Goal: Information Seeking & Learning: Learn about a topic

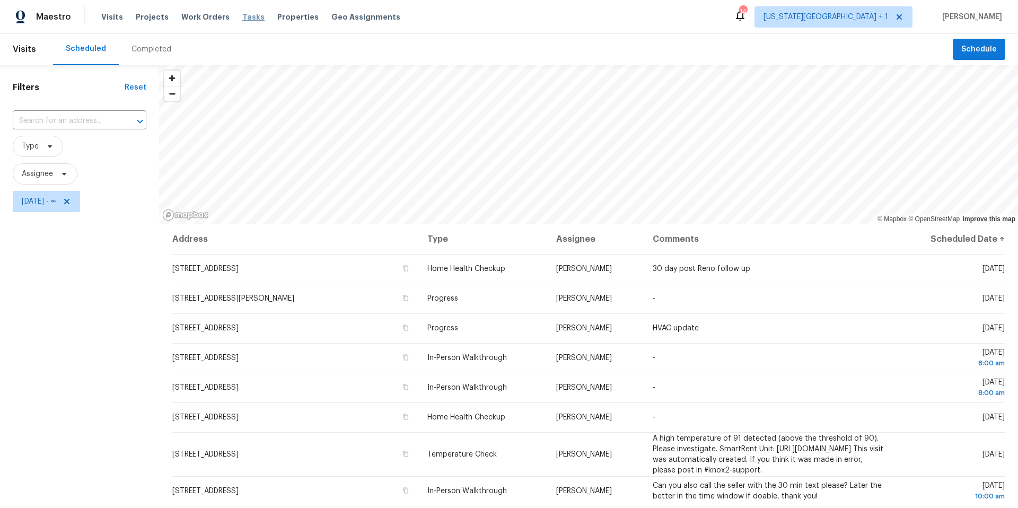
click at [245, 18] on span "Tasks" at bounding box center [253, 16] width 22 height 7
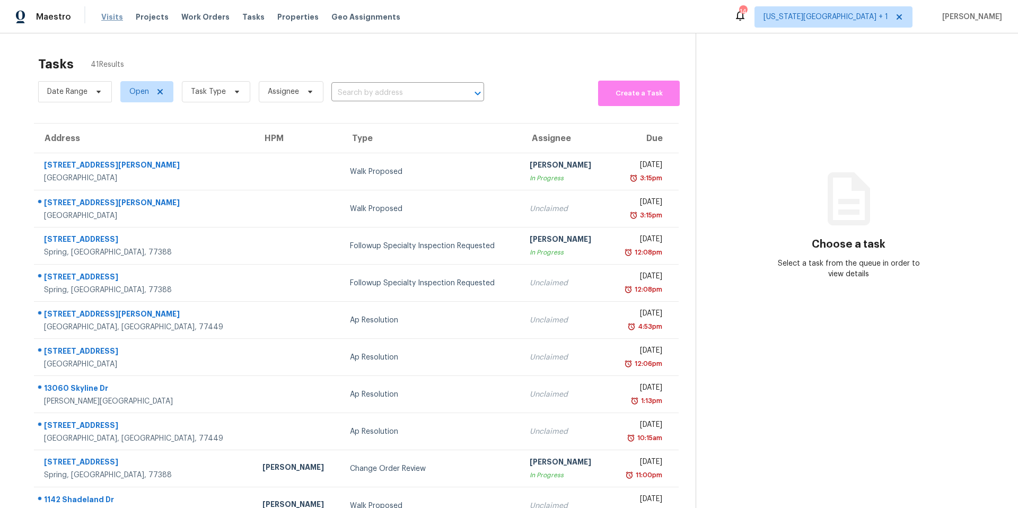
click at [107, 18] on span "Visits" at bounding box center [112, 17] width 22 height 11
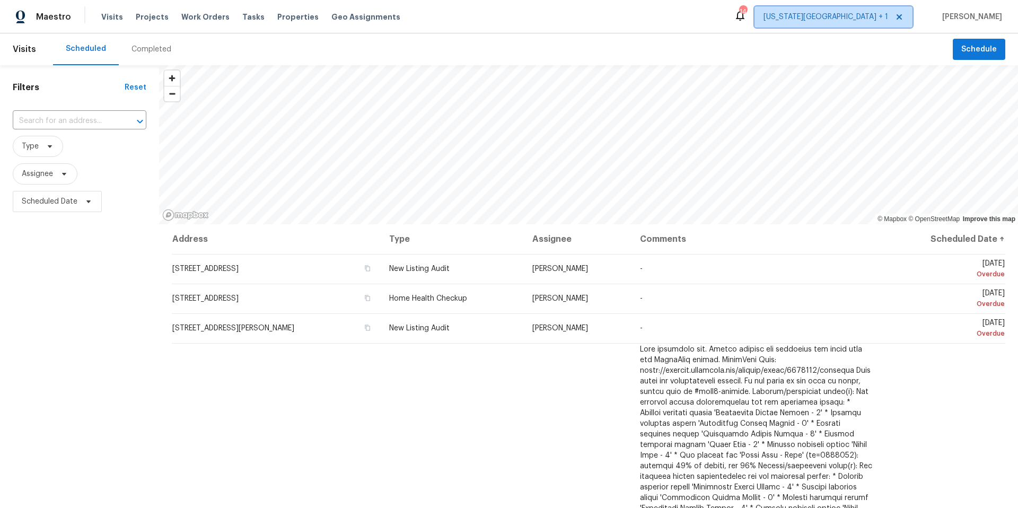
click at [881, 23] on span "Kansas City + 1" at bounding box center [834, 16] width 158 height 21
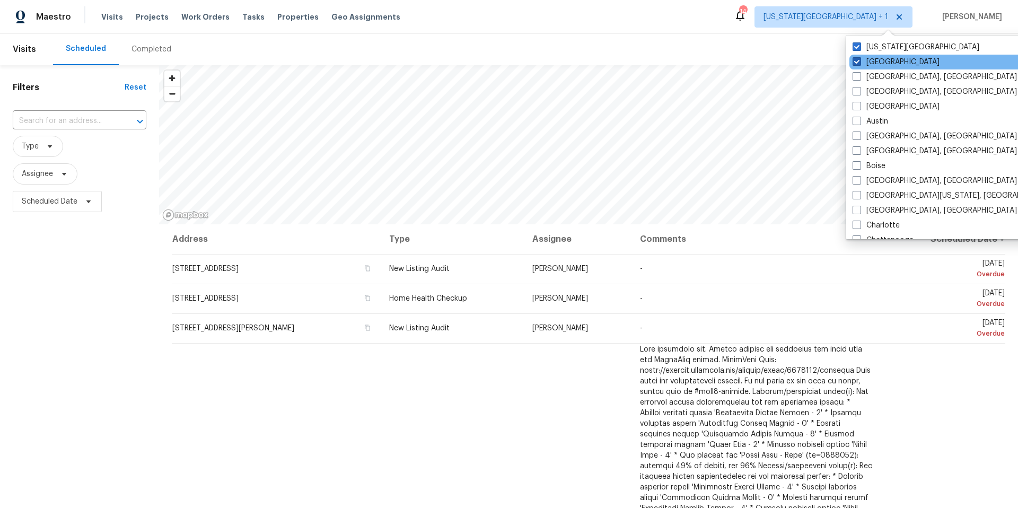
click at [878, 60] on label "Houston" at bounding box center [896, 62] width 87 height 11
click at [860, 60] on input "Houston" at bounding box center [856, 60] width 7 height 7
checkbox input "false"
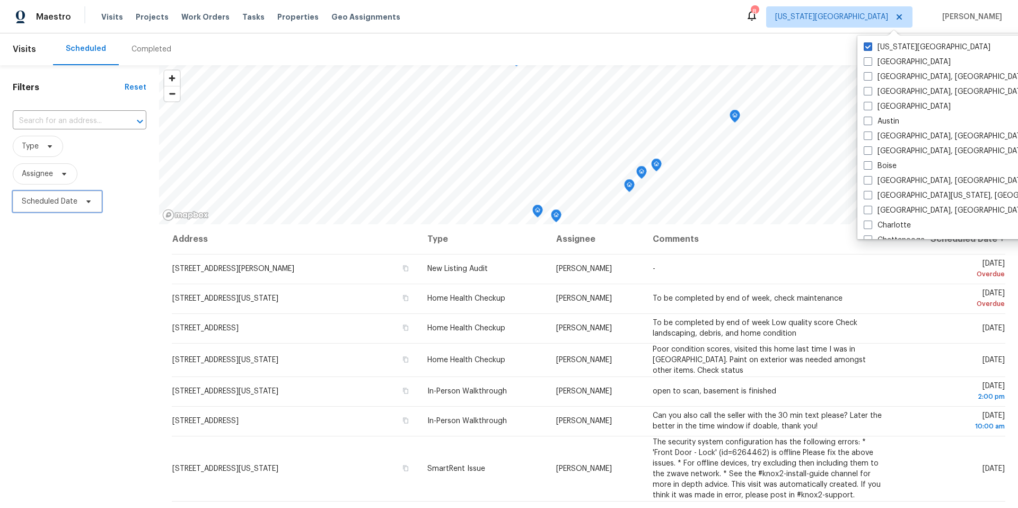
click at [84, 202] on icon at bounding box center [88, 201] width 8 height 8
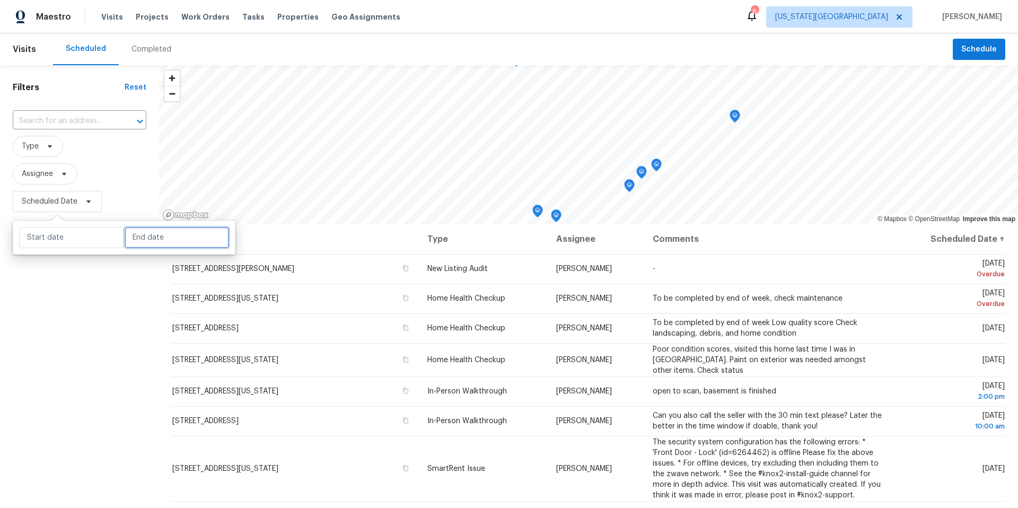
click at [137, 237] on input "text" at bounding box center [177, 237] width 105 height 21
select select "8"
select select "2025"
select select "9"
select select "2025"
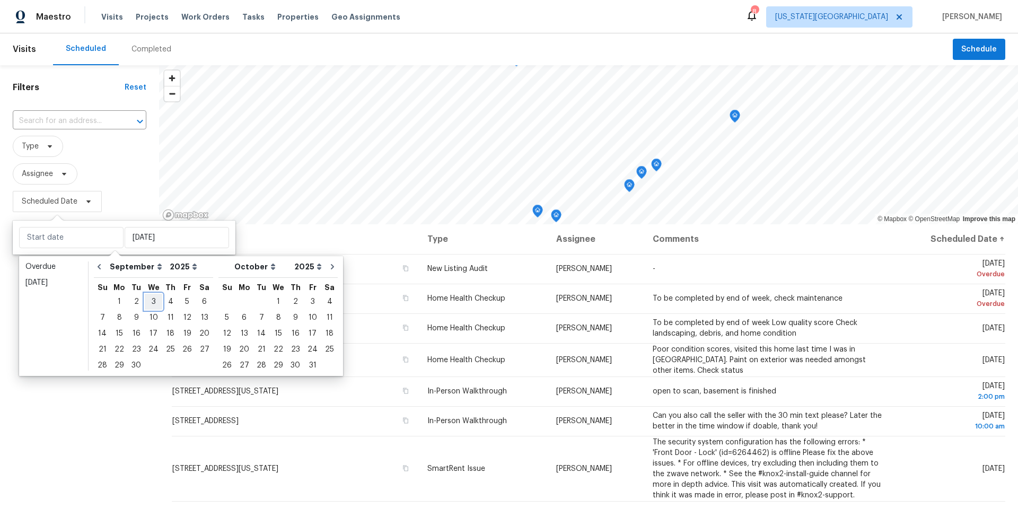
click at [156, 299] on div "3" at bounding box center [154, 301] width 18 height 15
type input "Wed, Sep 03"
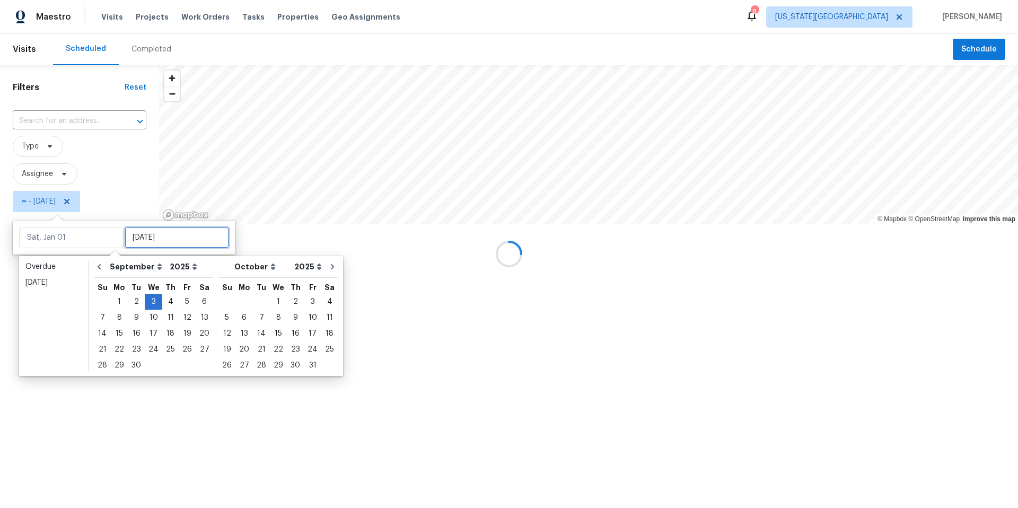
type input "Wed, Sep 03"
type input "Wed, Sep 17"
type input "Wed, Sep 03"
click at [134, 441] on div at bounding box center [509, 254] width 1018 height 508
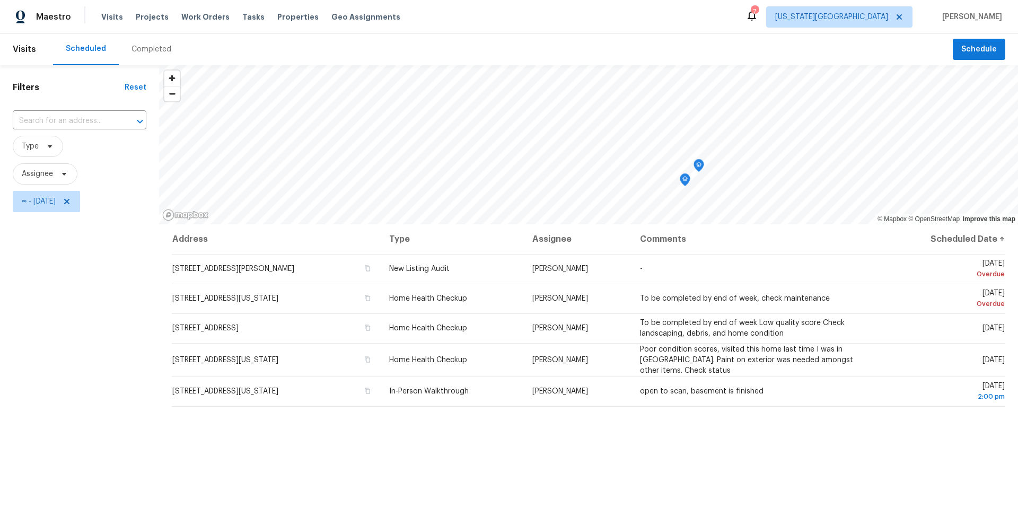
click at [151, 48] on div "Completed" at bounding box center [152, 49] width 40 height 11
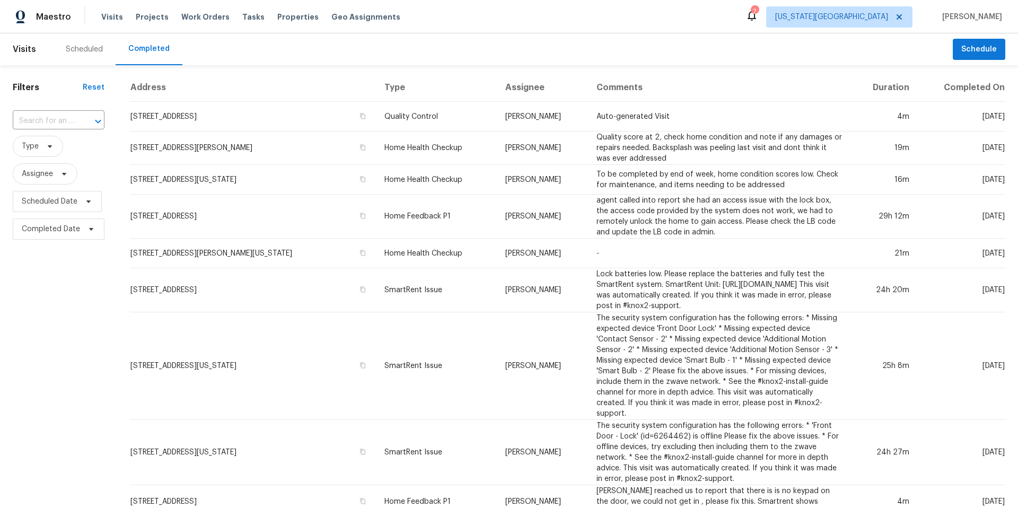
click at [85, 45] on div "Scheduled" at bounding box center [84, 49] width 37 height 11
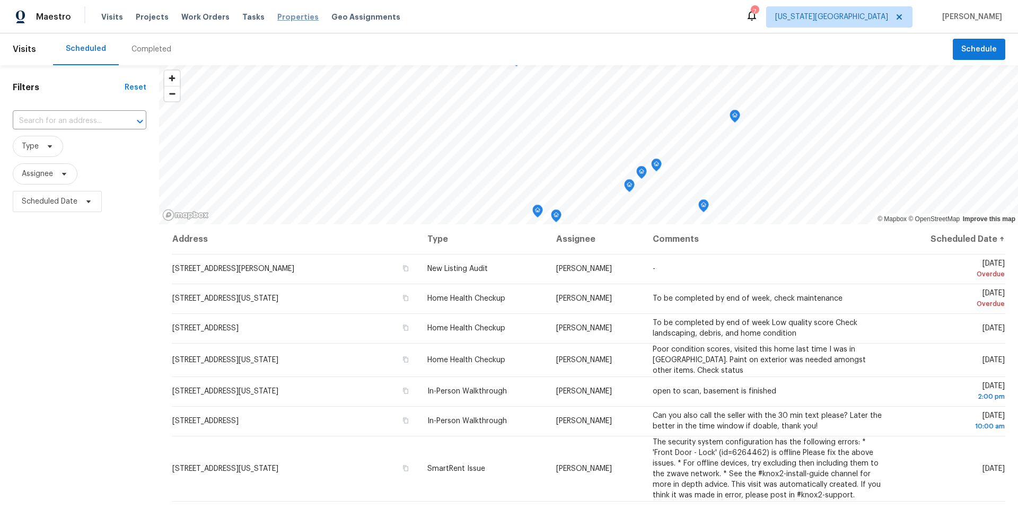
click at [288, 13] on span "Properties" at bounding box center [297, 17] width 41 height 11
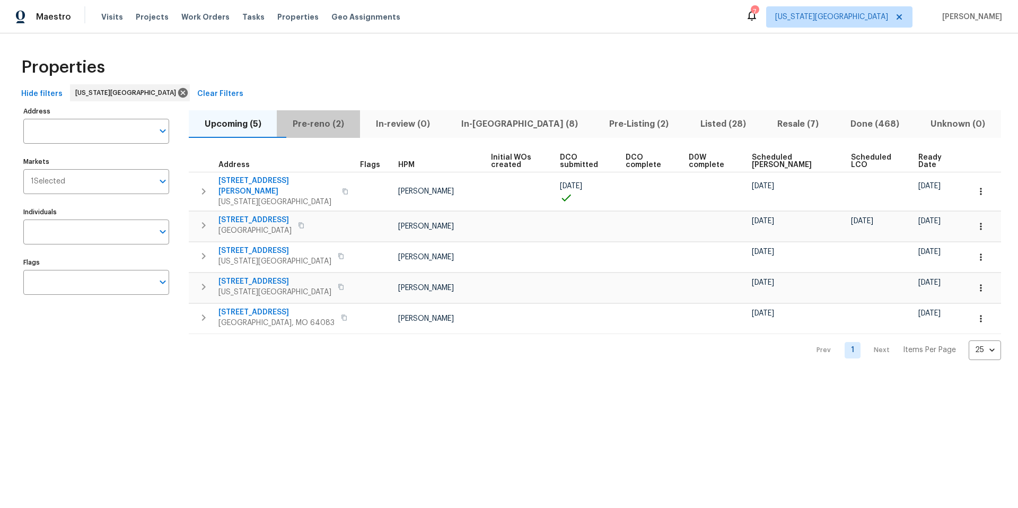
click at [327, 124] on span "Pre-reno (2)" at bounding box center [318, 124] width 70 height 15
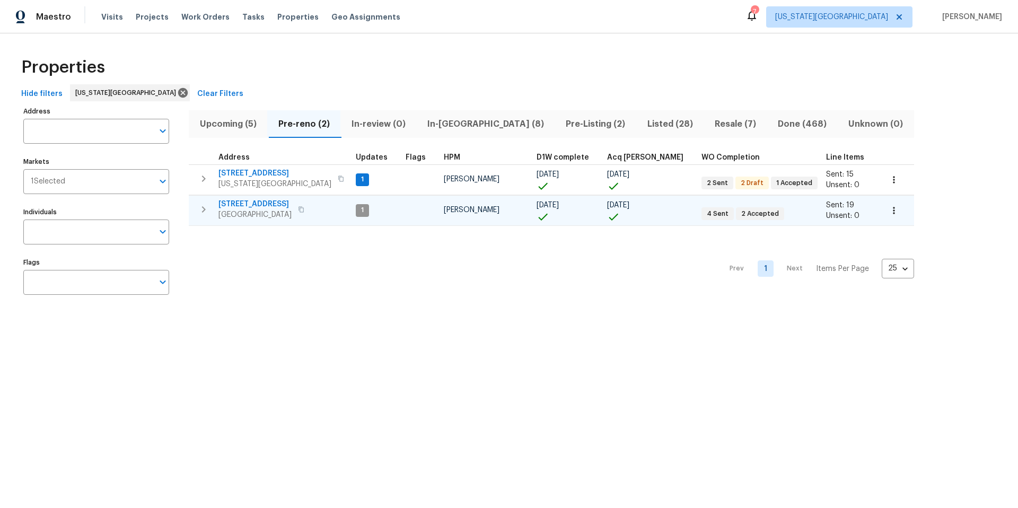
click at [248, 208] on span "1206 Sycamore St" at bounding box center [255, 204] width 73 height 11
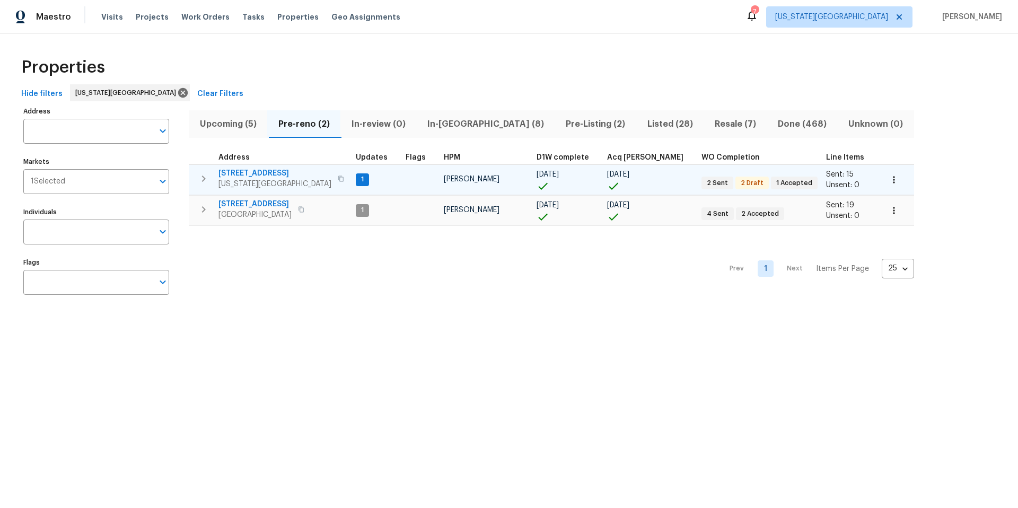
click at [254, 174] on span "7518 NW 76th Pl" at bounding box center [275, 173] width 113 height 11
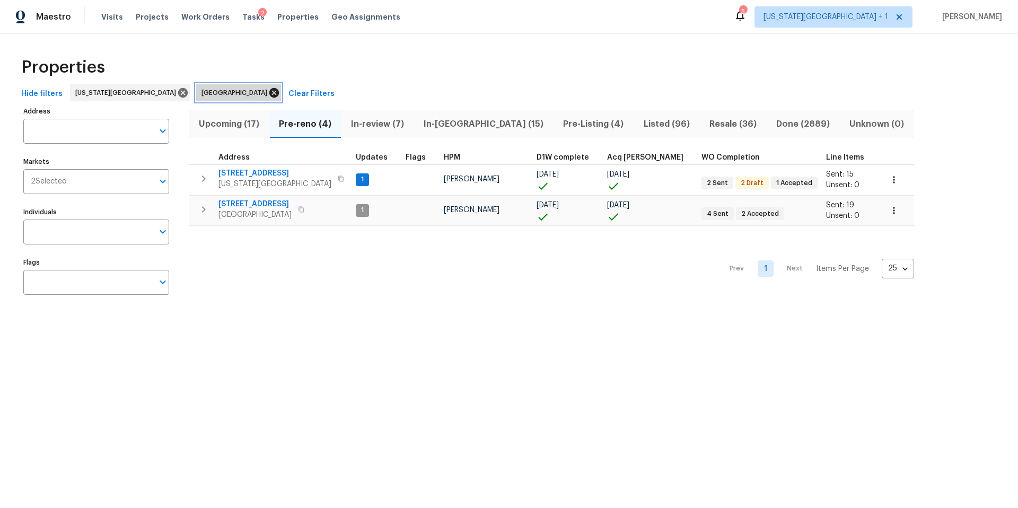
click at [269, 93] on icon at bounding box center [274, 93] width 10 height 10
click at [456, 124] on span "In-reno (8)" at bounding box center [486, 124] width 126 height 15
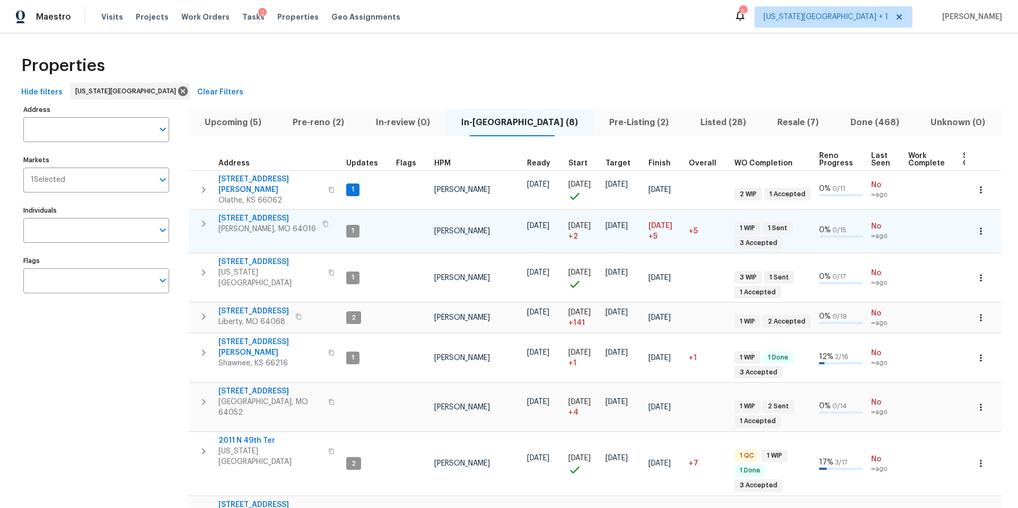
scroll to position [6, 0]
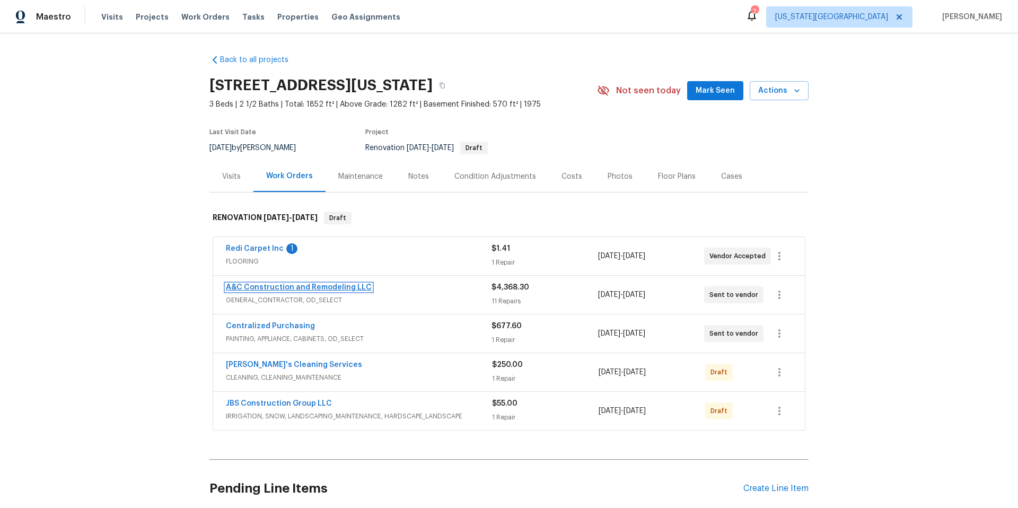
click at [290, 286] on link "A&C Construction and Remodeling LLC" at bounding box center [299, 287] width 146 height 7
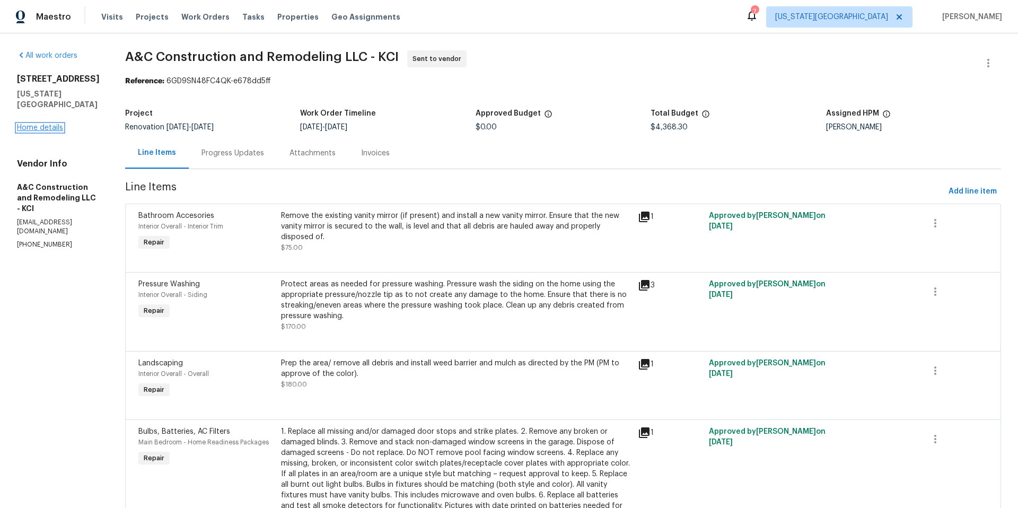
click at [48, 124] on link "Home details" at bounding box center [40, 127] width 46 height 7
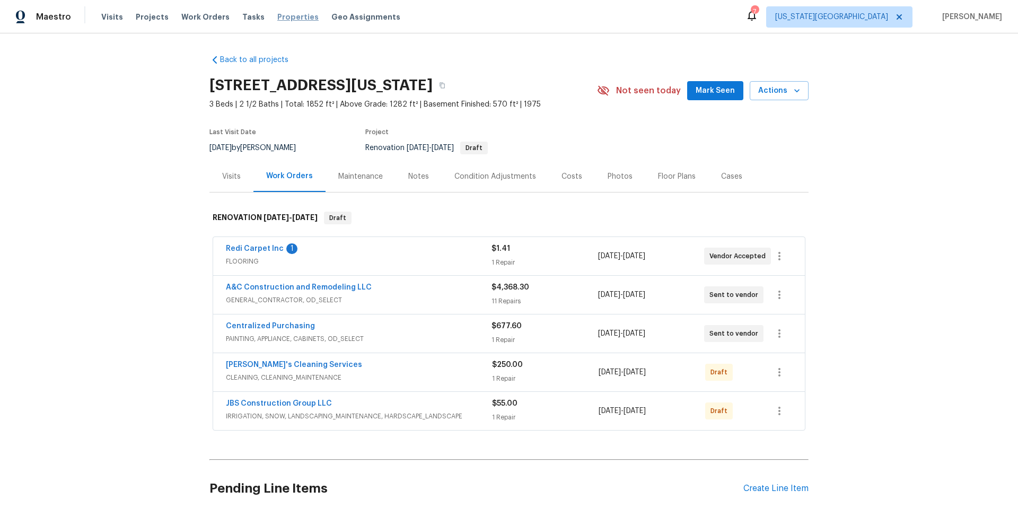
click at [281, 19] on span "Properties" at bounding box center [297, 17] width 41 height 11
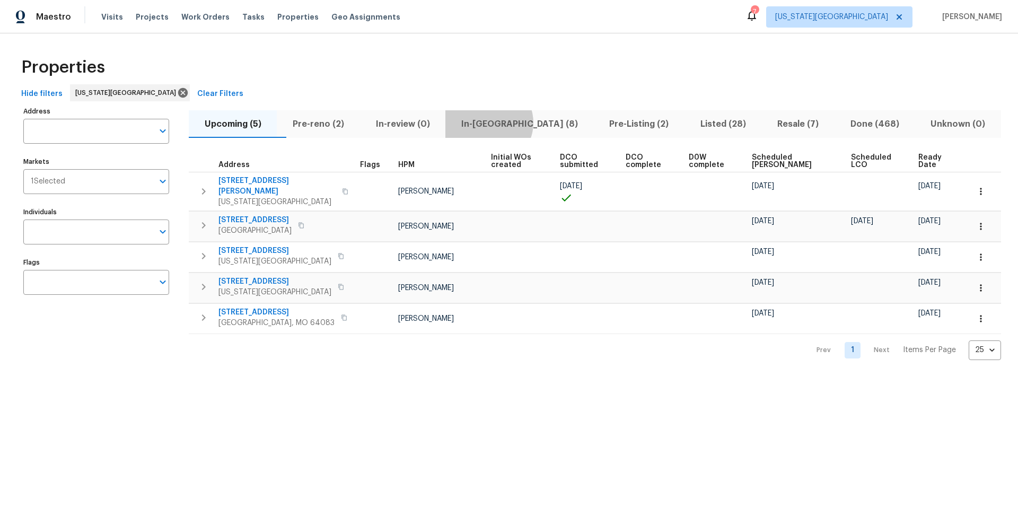
click at [512, 123] on span "In-reno (8)" at bounding box center [519, 124] width 135 height 15
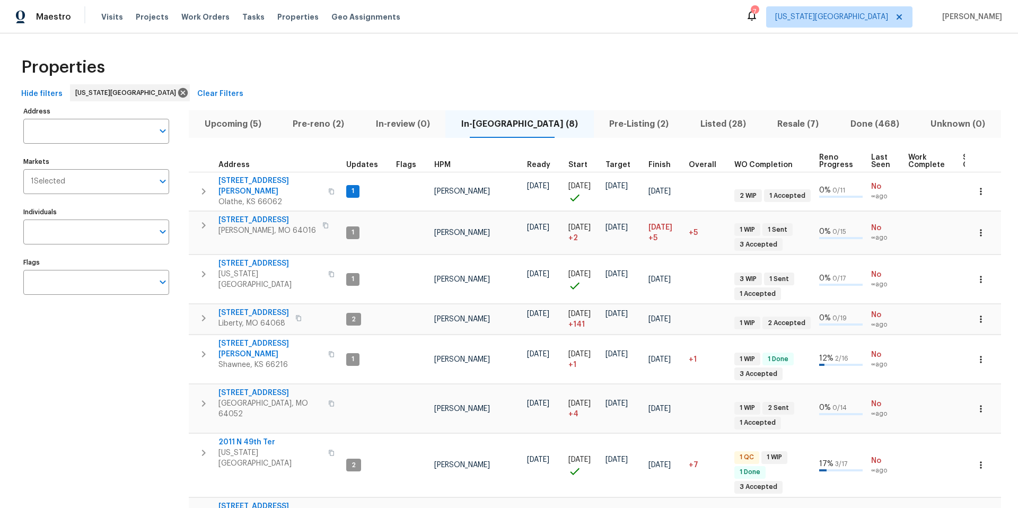
click at [600, 126] on span "Pre-Listing (2)" at bounding box center [639, 124] width 78 height 15
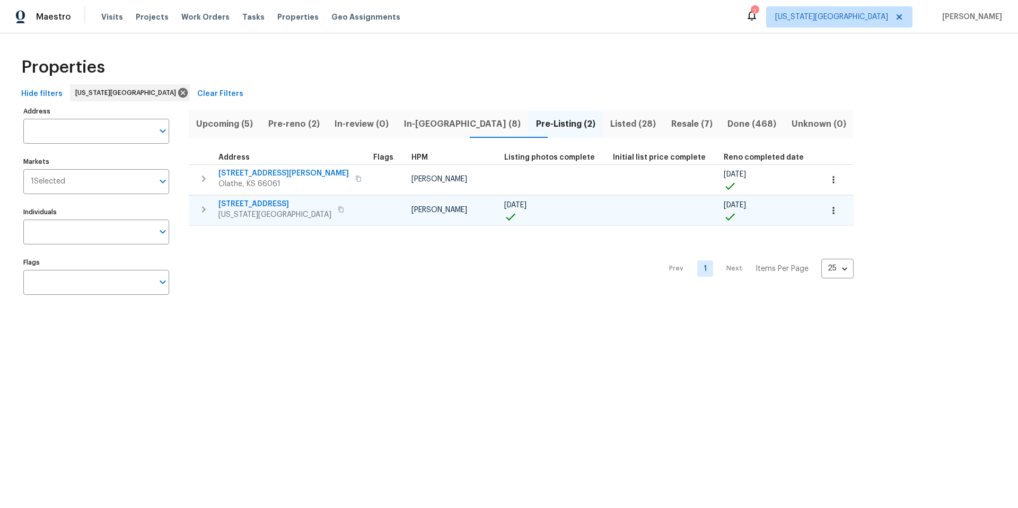
click at [246, 205] on span "[STREET_ADDRESS]" at bounding box center [275, 204] width 113 height 11
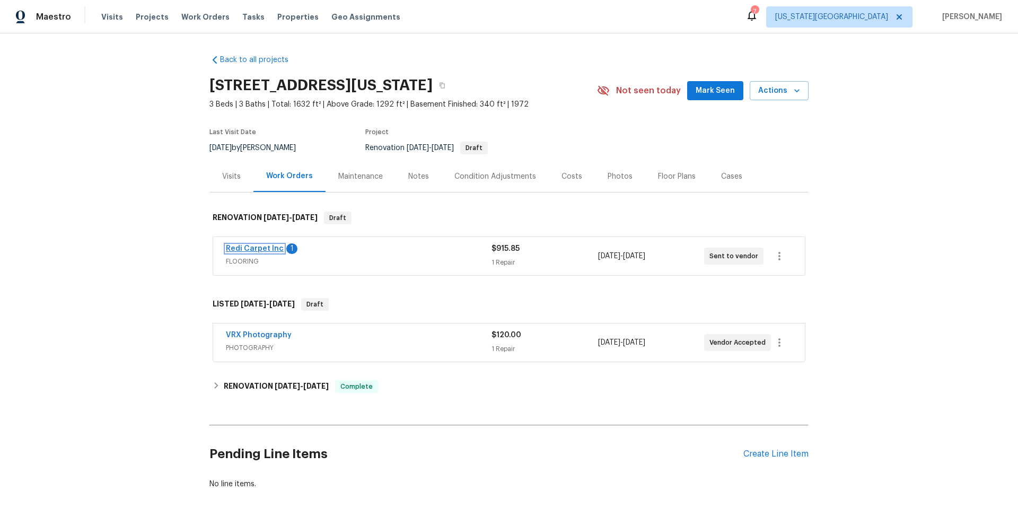
click at [262, 250] on link "Redi Carpet Inc" at bounding box center [255, 248] width 58 height 7
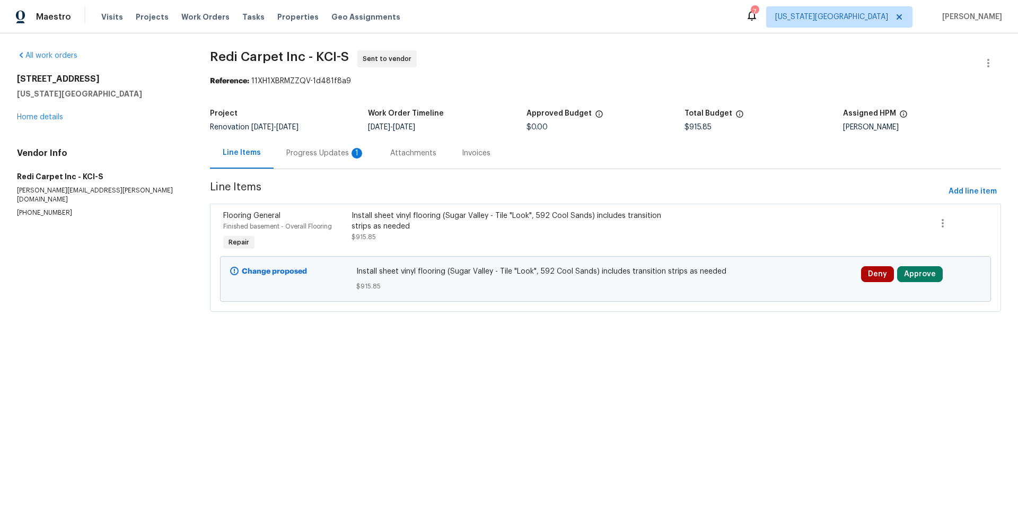
click at [325, 153] on div "Progress Updates 1" at bounding box center [325, 153] width 79 height 11
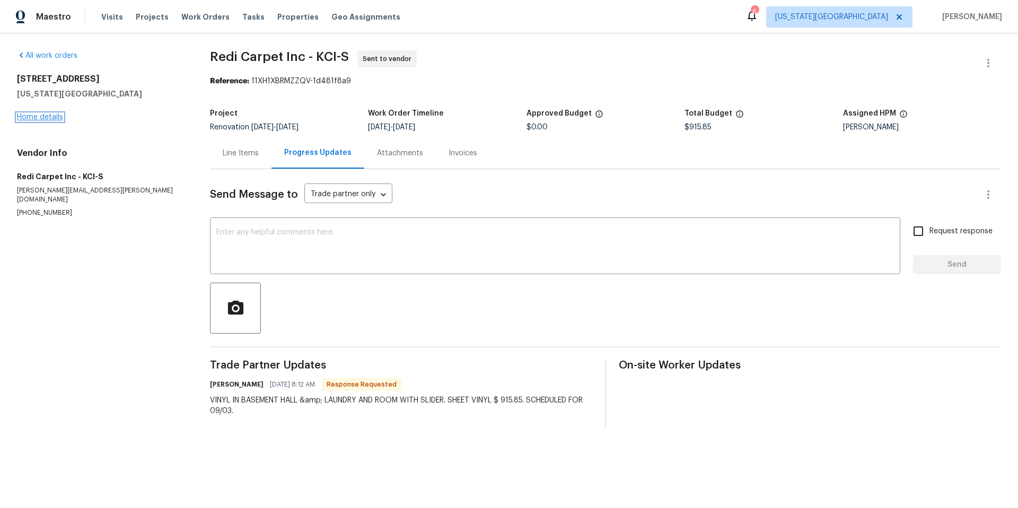
click at [50, 120] on link "Home details" at bounding box center [40, 117] width 46 height 7
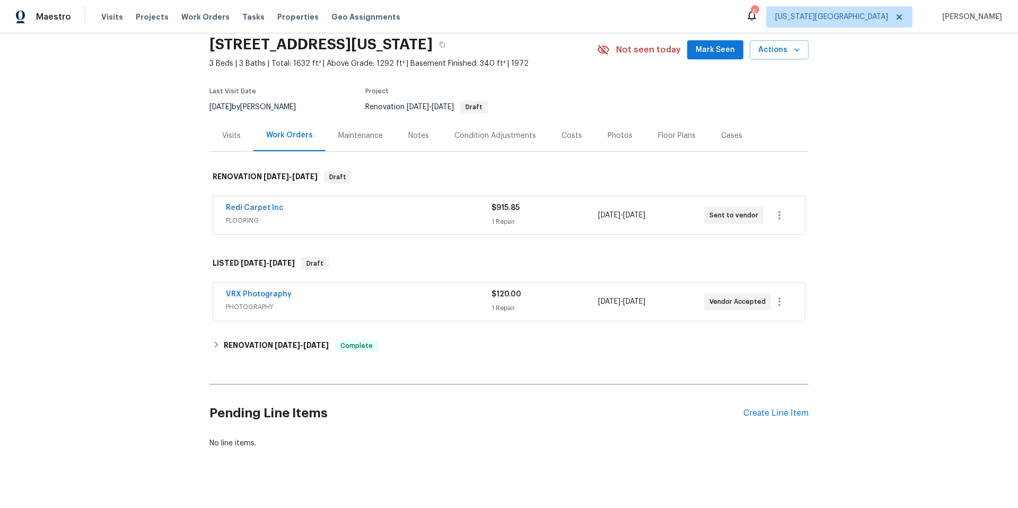
scroll to position [54, 0]
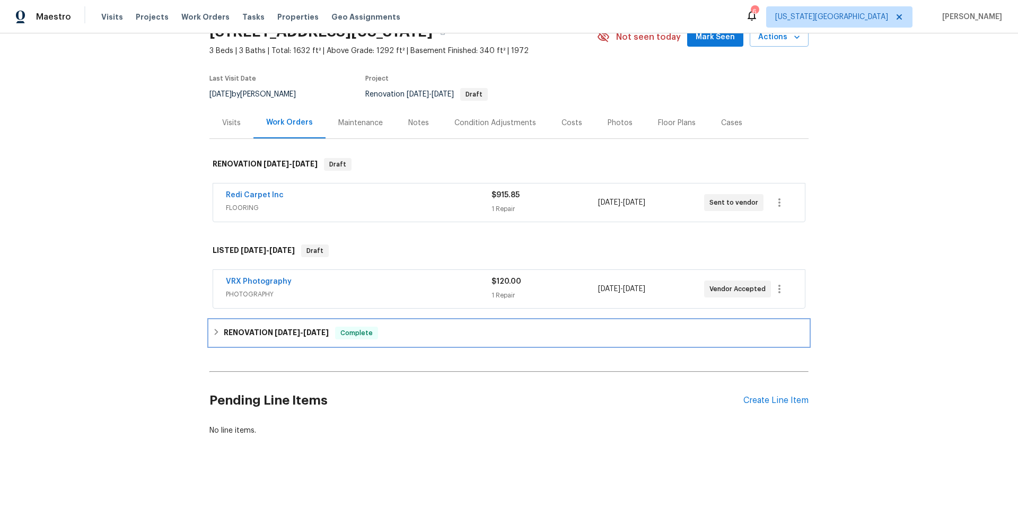
click at [257, 338] on h6 "RENOVATION [DATE] - [DATE]" at bounding box center [276, 333] width 105 height 13
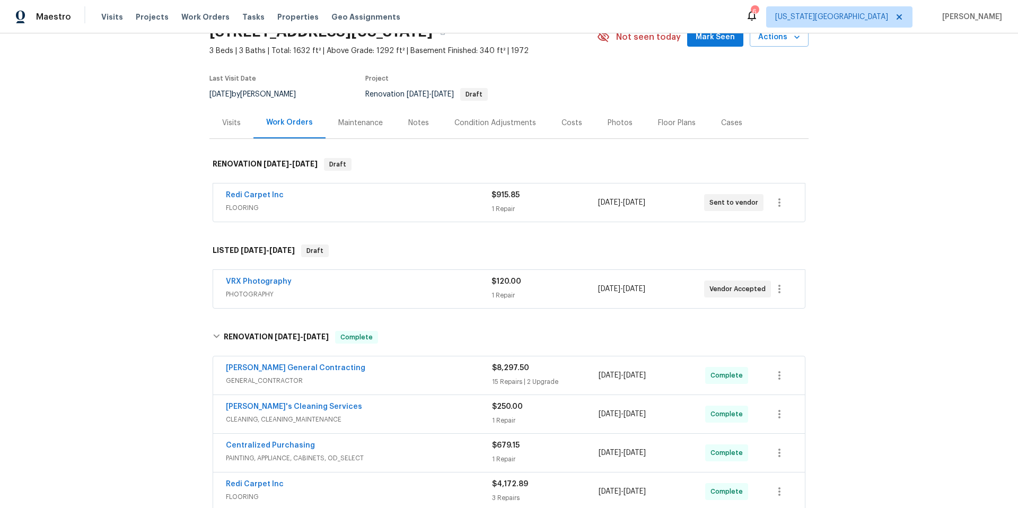
click at [233, 126] on div "Visits" at bounding box center [231, 123] width 19 height 11
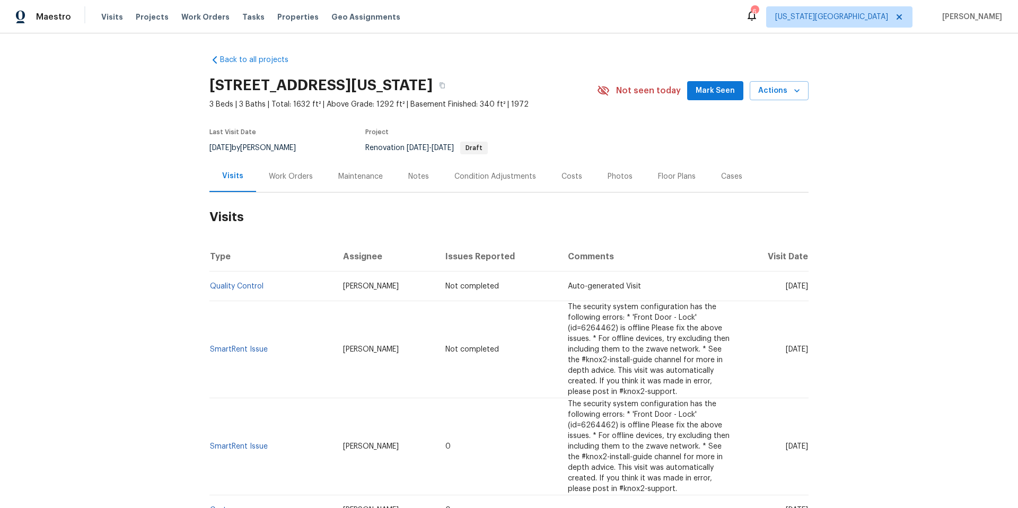
click at [611, 180] on div "Photos" at bounding box center [620, 176] width 25 height 11
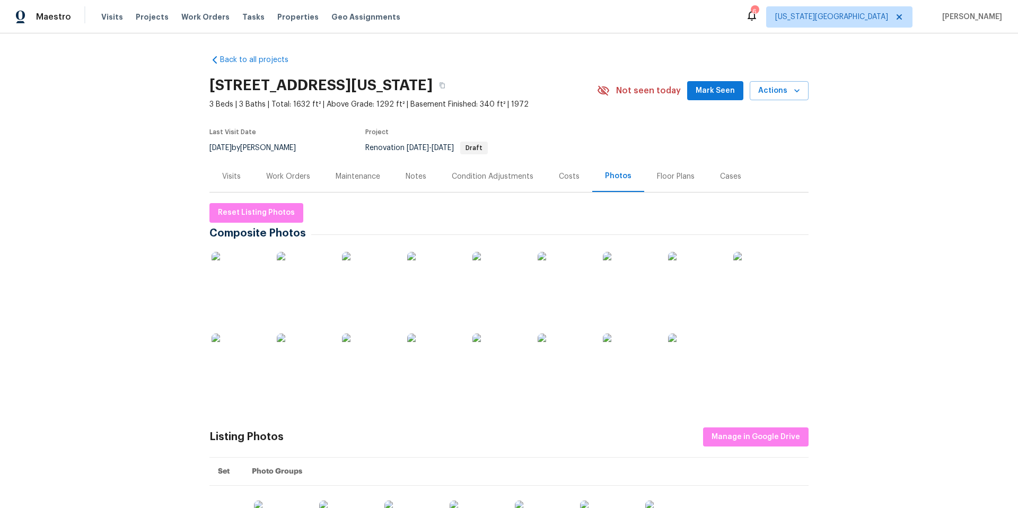
click at [437, 281] on img at bounding box center [433, 278] width 53 height 53
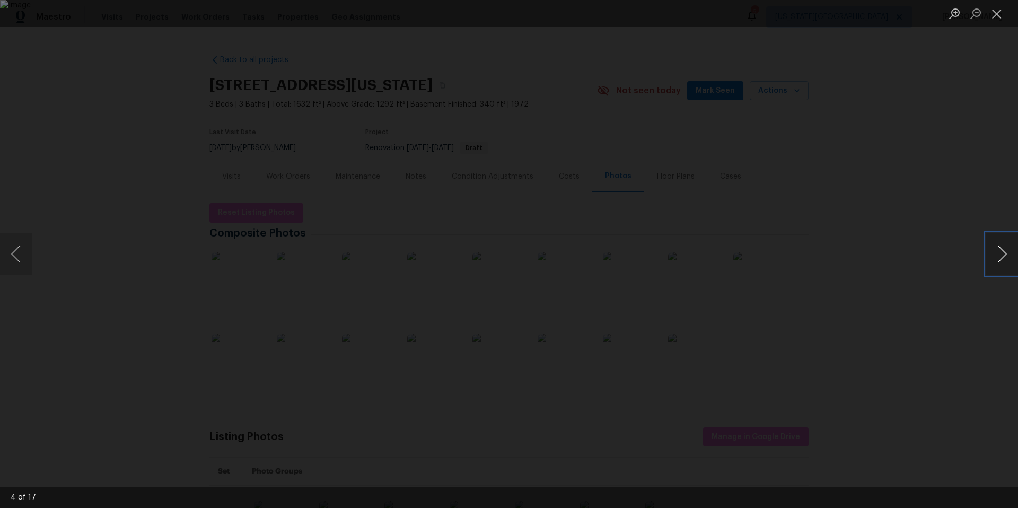
click at [1000, 255] on button "Next image" at bounding box center [1003, 254] width 32 height 42
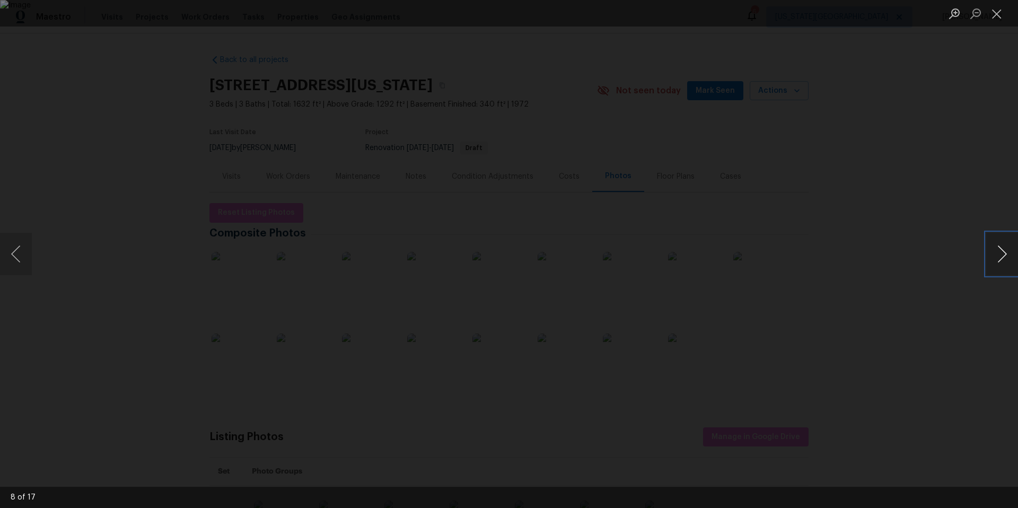
click at [1000, 255] on button "Next image" at bounding box center [1003, 254] width 32 height 42
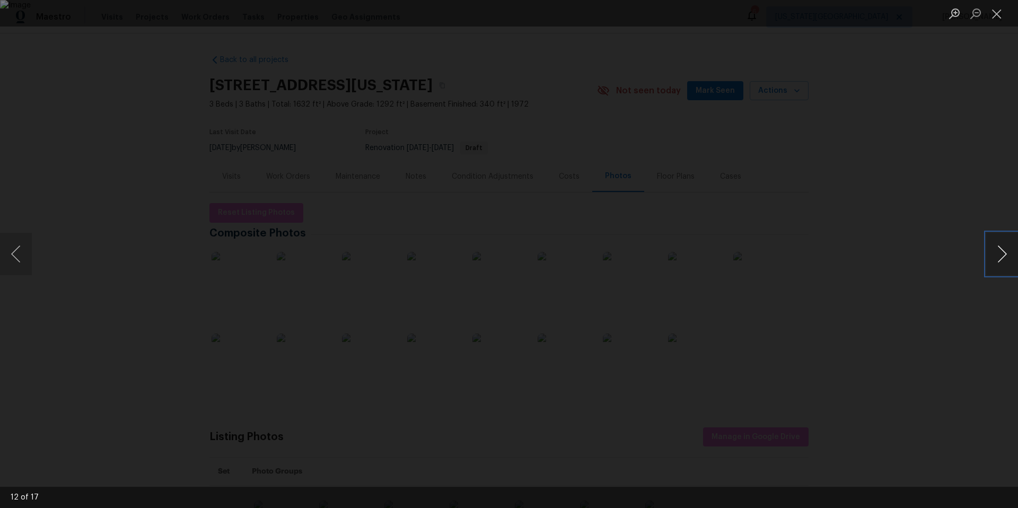
click at [1000, 255] on button "Next image" at bounding box center [1003, 254] width 32 height 42
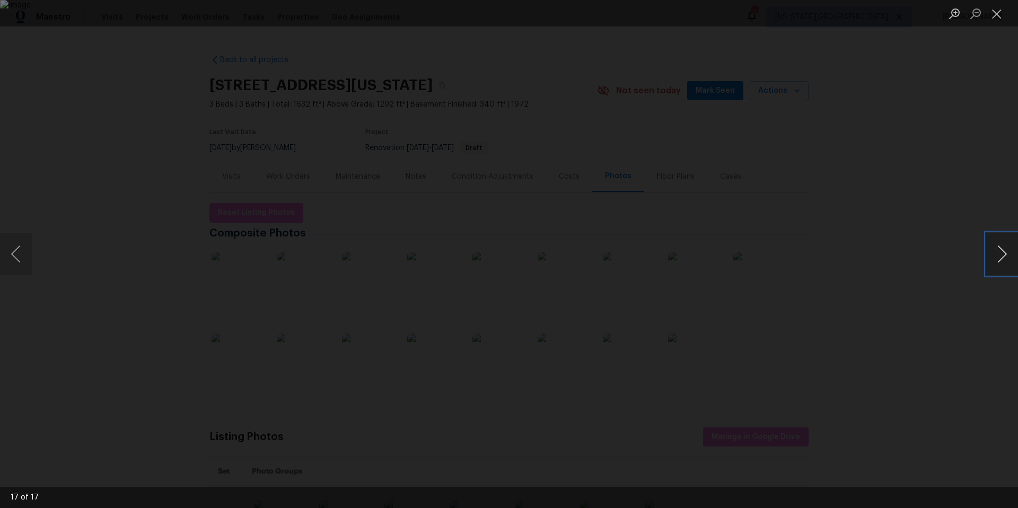
click at [1000, 255] on button "Next image" at bounding box center [1003, 254] width 32 height 42
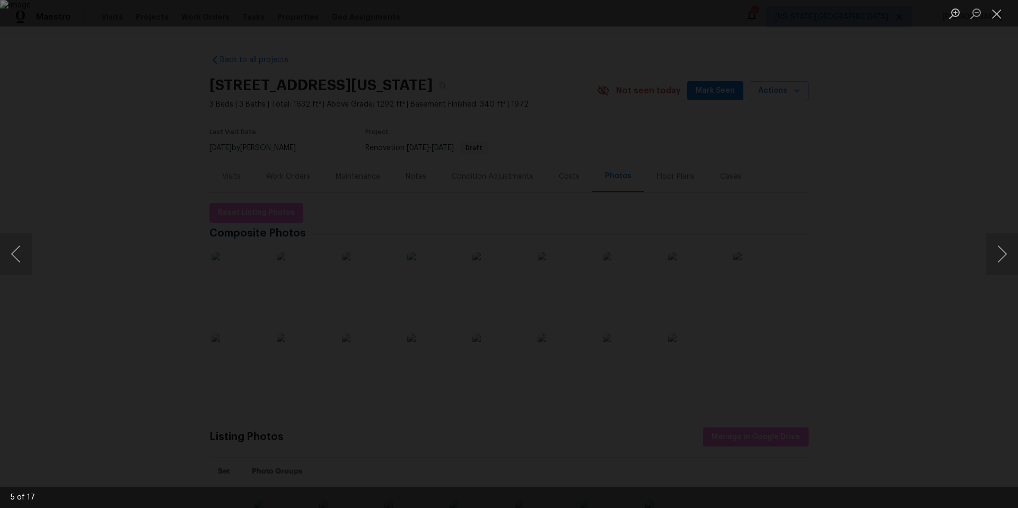
click at [899, 143] on div "Lightbox" at bounding box center [509, 254] width 1018 height 508
